Goal: Information Seeking & Learning: Find specific fact

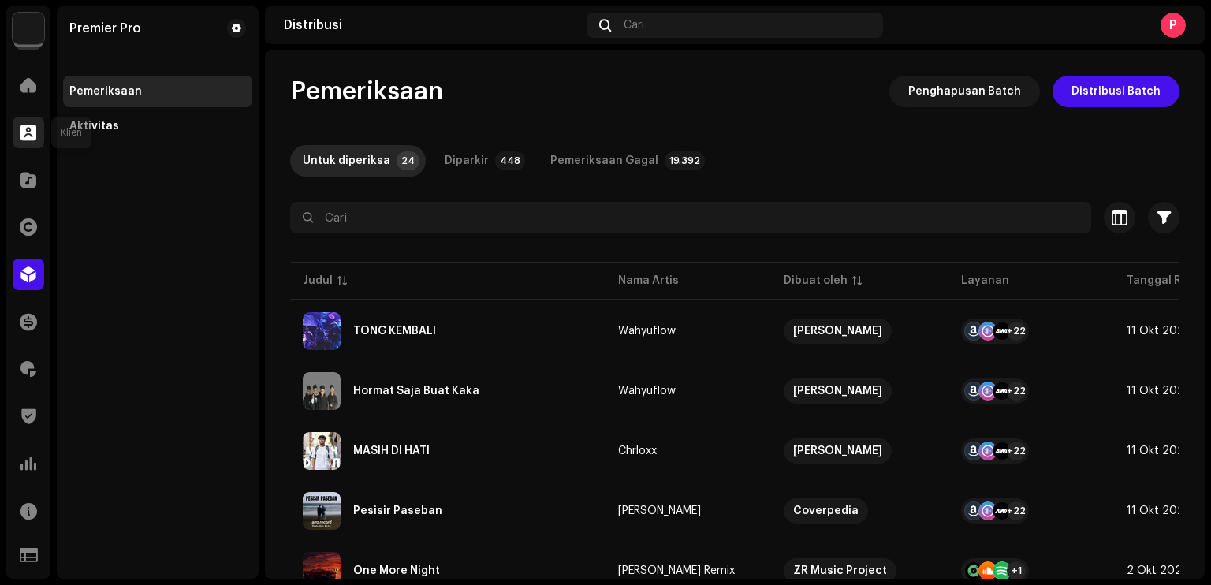
click at [22, 136] on span at bounding box center [28, 132] width 16 height 13
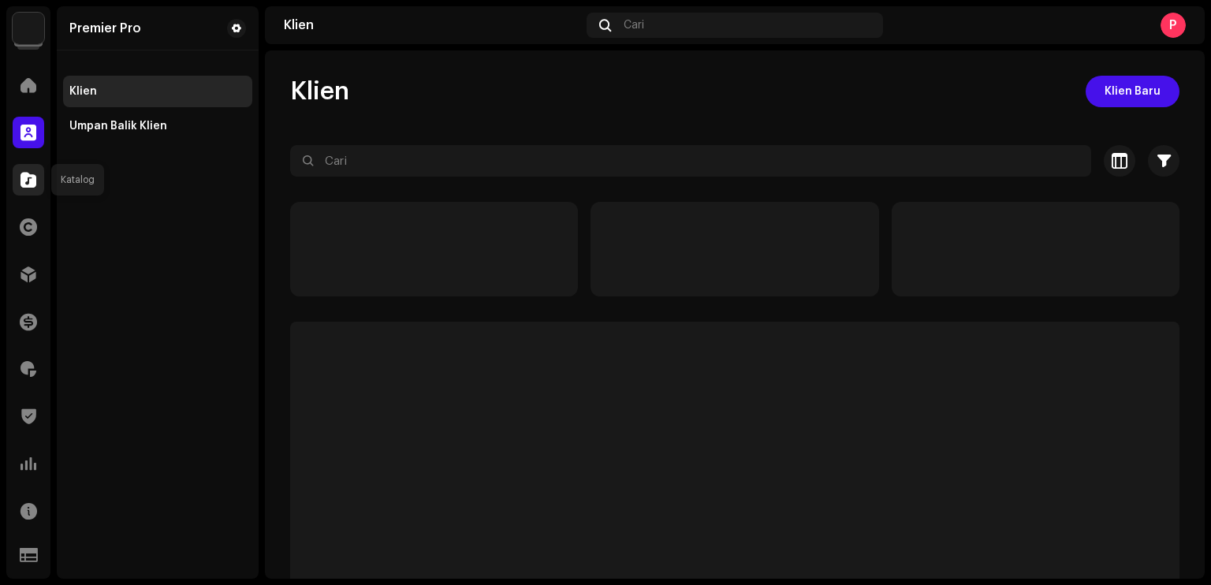
click at [30, 173] on span at bounding box center [28, 179] width 16 height 13
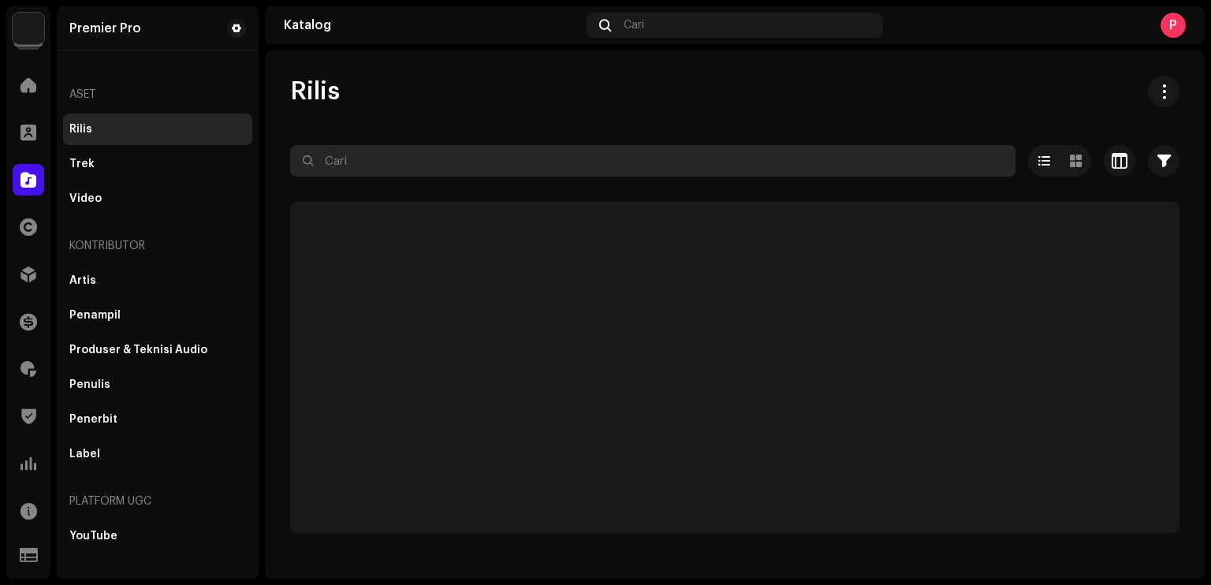
click at [415, 158] on input "text" at bounding box center [652, 161] width 725 height 32
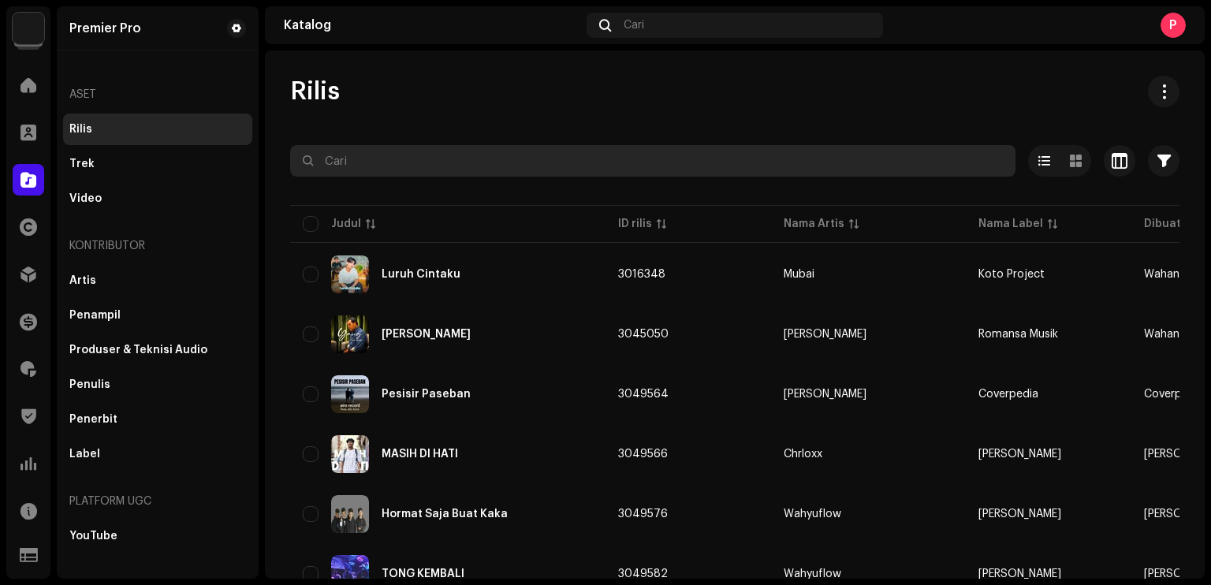
paste input "QZZ662446789"
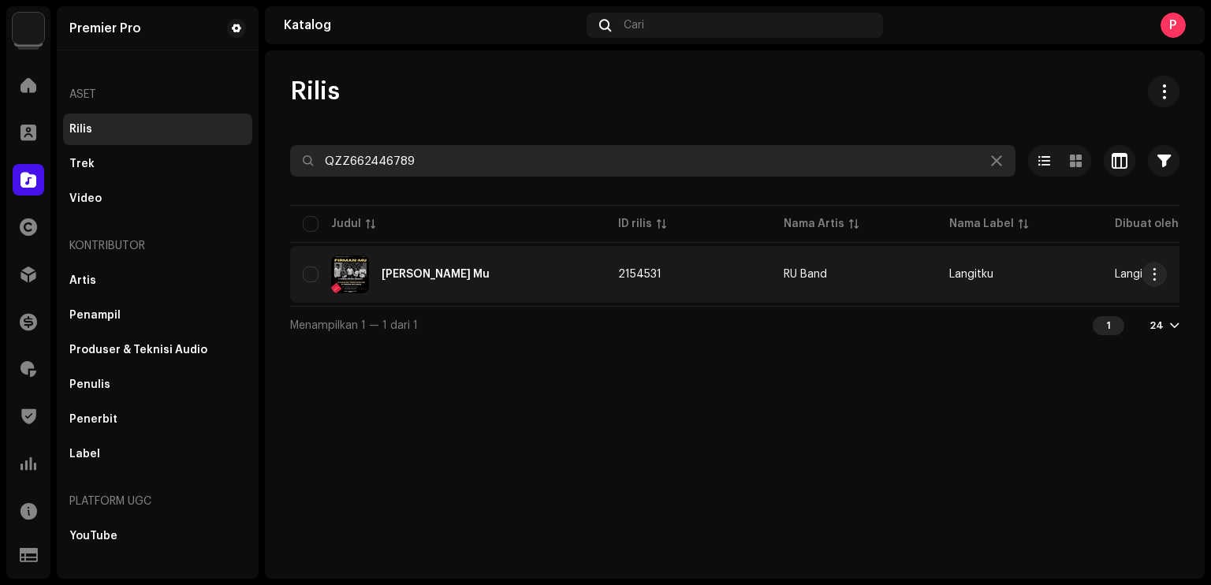
type input "QZZ662446789"
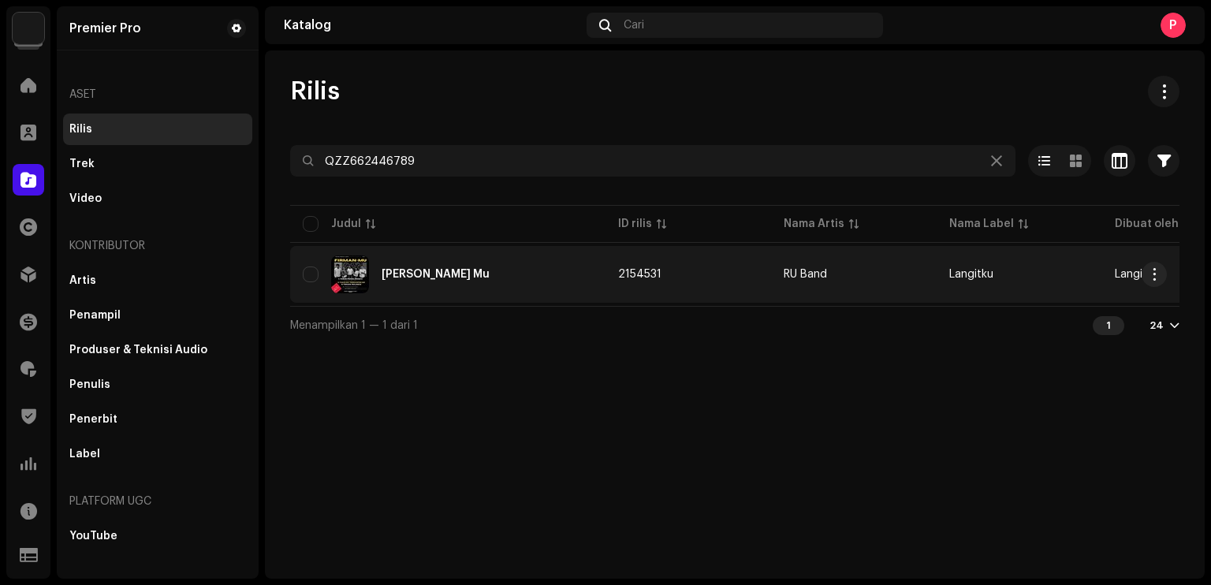
click at [456, 277] on div "[PERSON_NAME] Mu" at bounding box center [448, 274] width 290 height 38
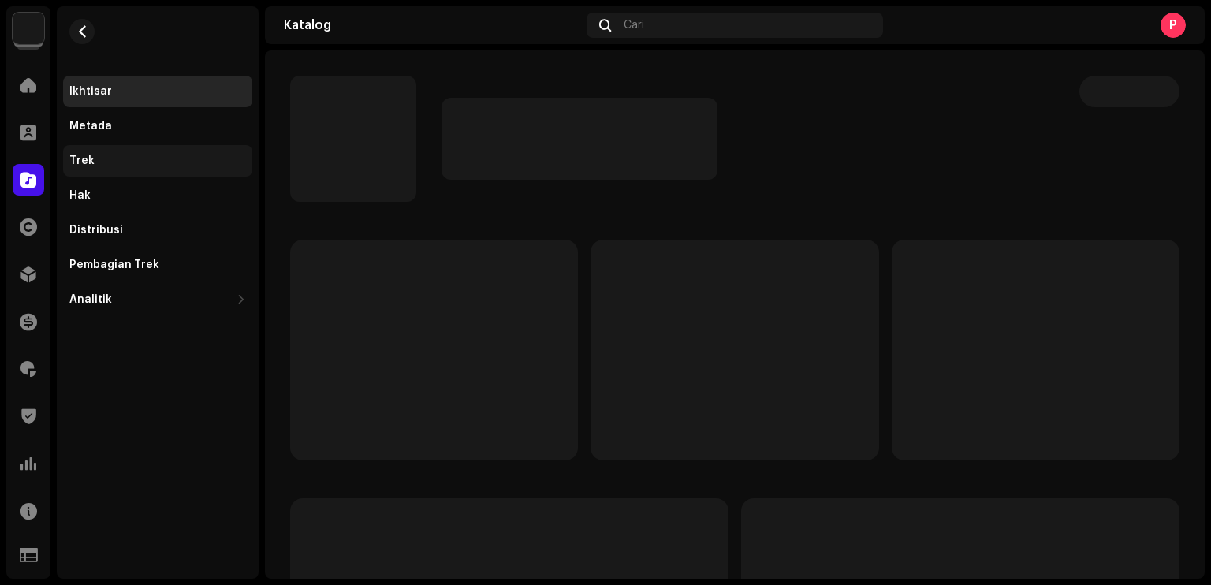
click at [131, 156] on div "Trek" at bounding box center [157, 160] width 177 height 13
